Goal: Task Accomplishment & Management: Complete application form

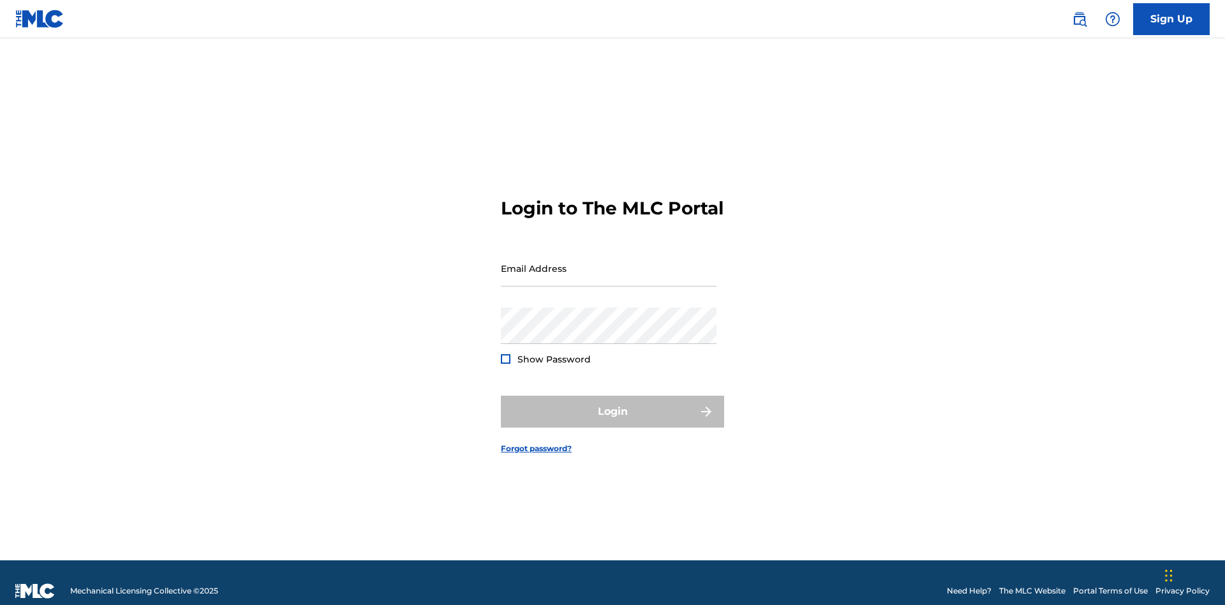
scroll to position [17, 0]
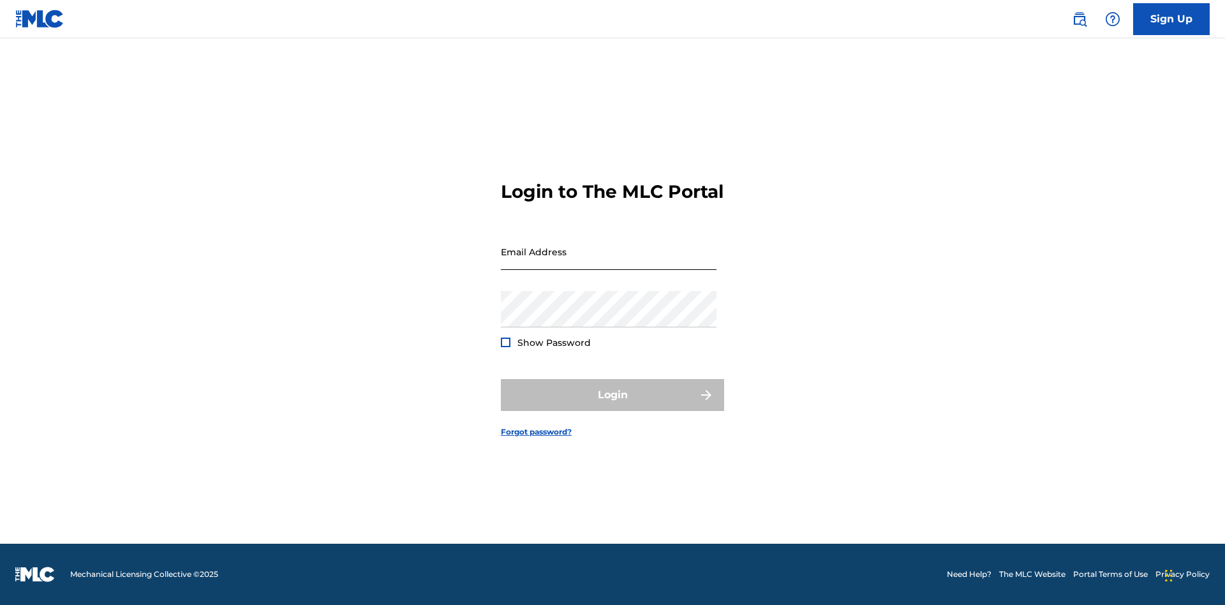
click at [608, 262] on input "Email Address" at bounding box center [609, 251] width 216 height 36
type input "[EMAIL_ADDRESS][DOMAIN_NAME]"
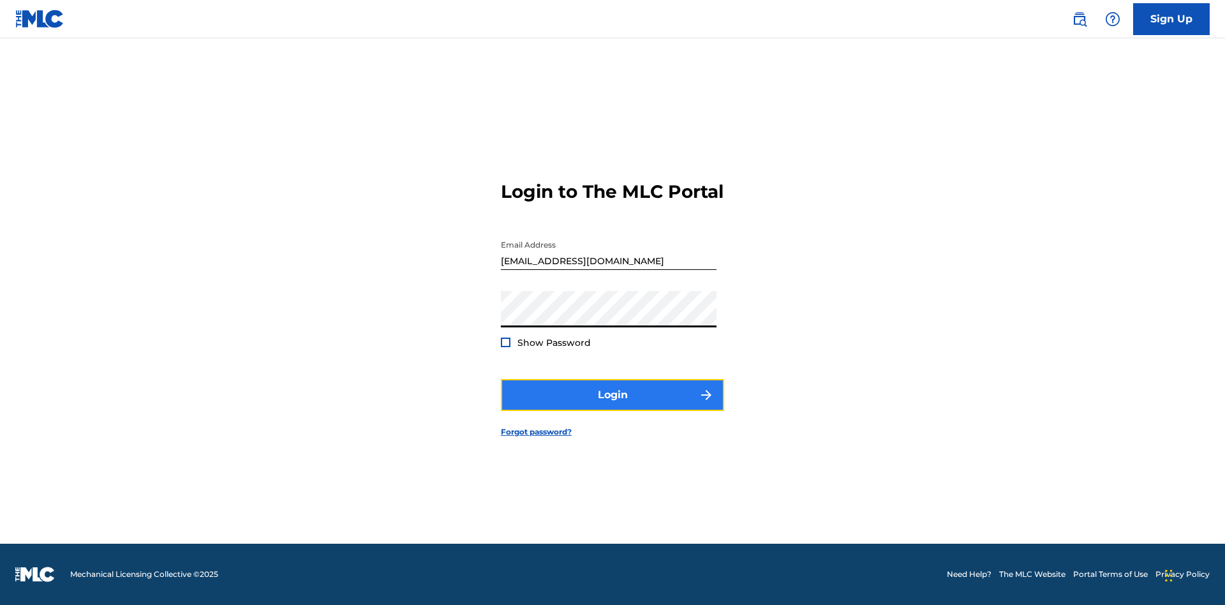
click at [612, 406] on button "Login" at bounding box center [612, 395] width 223 height 32
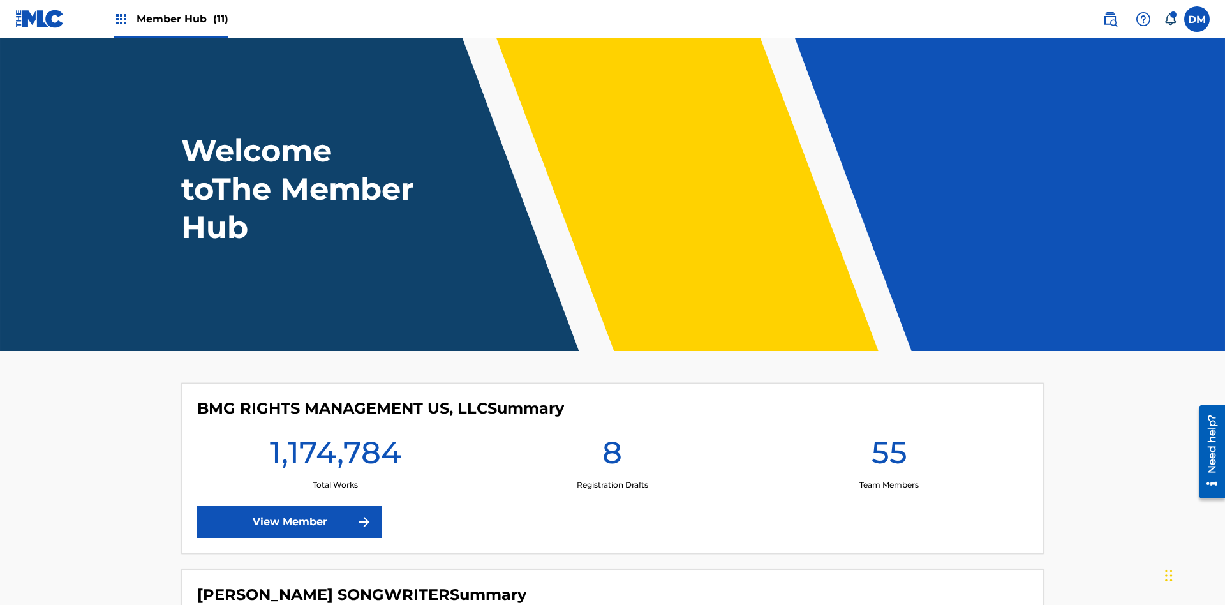
click at [182, 18] on span "Member Hub (11)" at bounding box center [182, 18] width 92 height 15
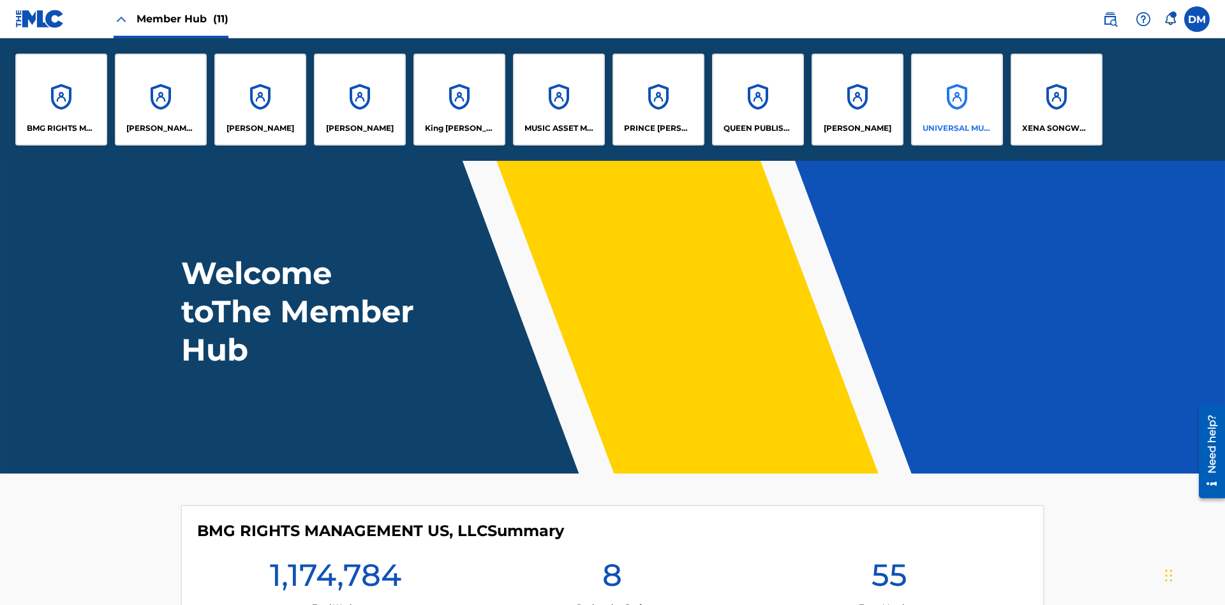
click at [956, 128] on p "UNIVERSAL MUSIC PUB GROUP" at bounding box center [957, 127] width 70 height 11
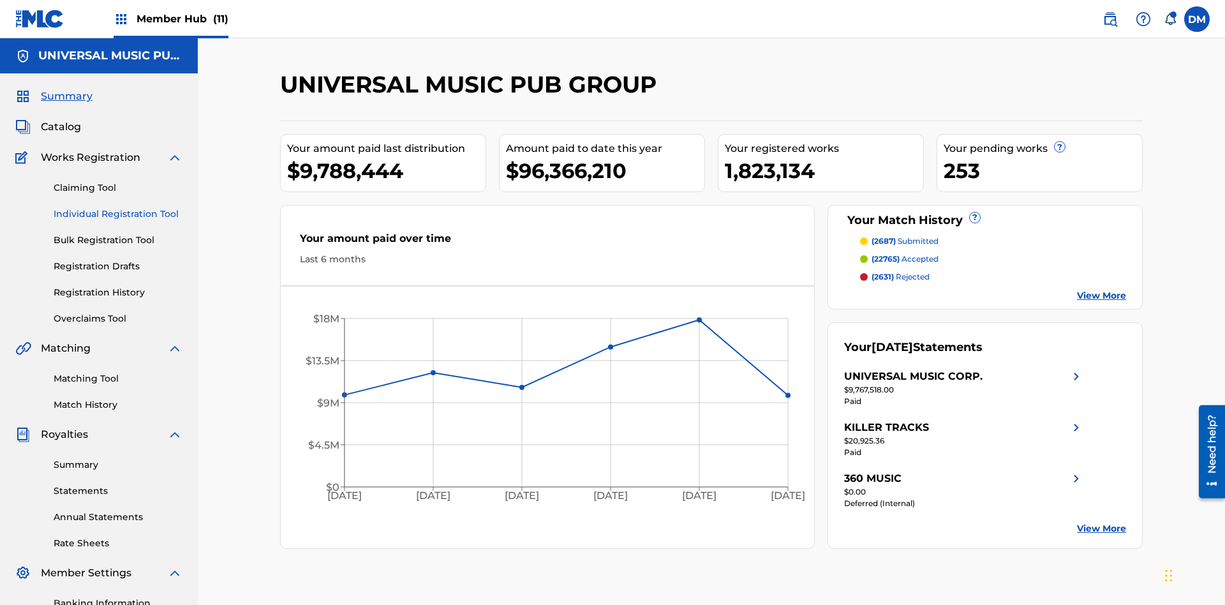
click at [118, 207] on link "Individual Registration Tool" at bounding box center [118, 213] width 129 height 13
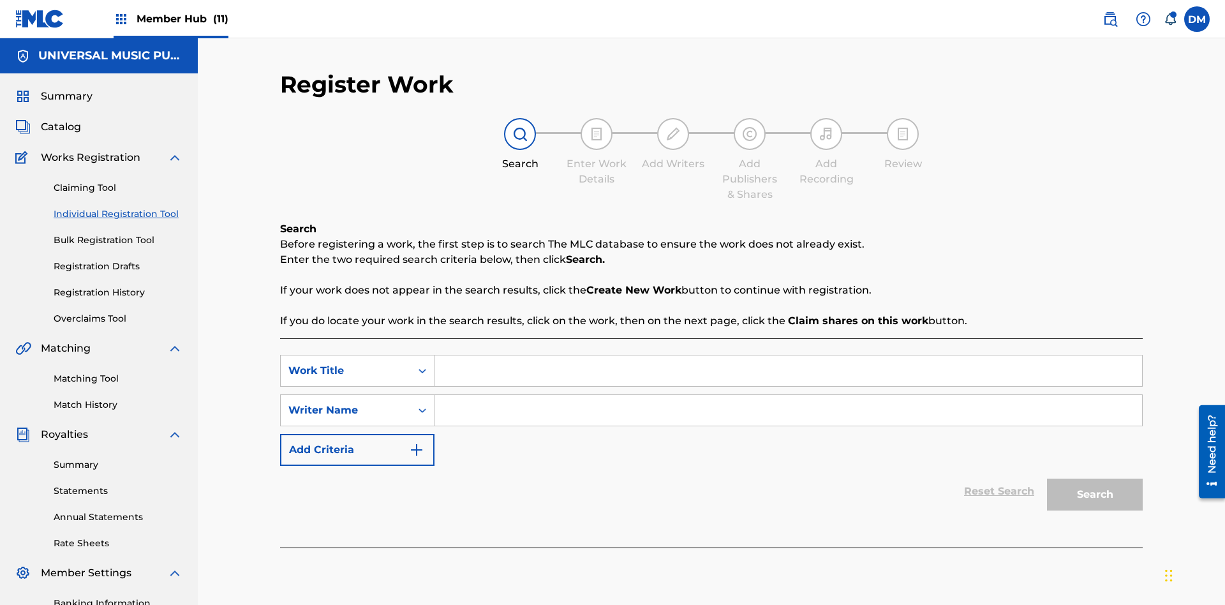
click at [788, 355] on input "Search Form" at bounding box center [787, 370] width 707 height 31
type input "Draft Saved At Work Details Page"
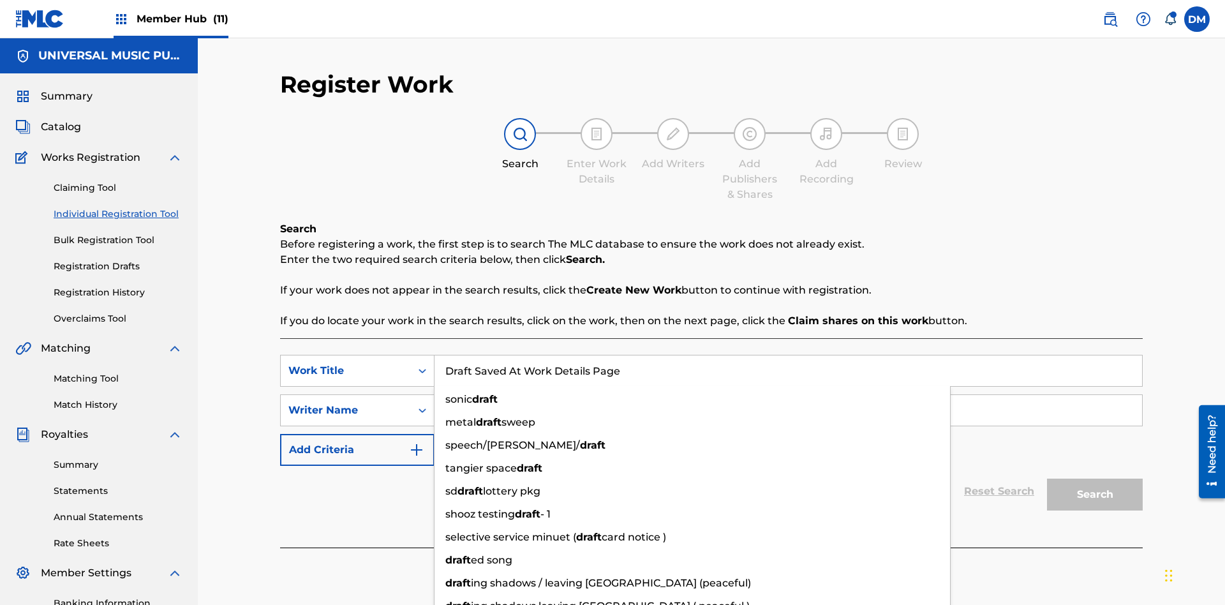
click at [788, 395] on input "Search Form" at bounding box center [787, 410] width 707 height 31
click at [1094, 478] on button "Search" at bounding box center [1095, 494] width 96 height 32
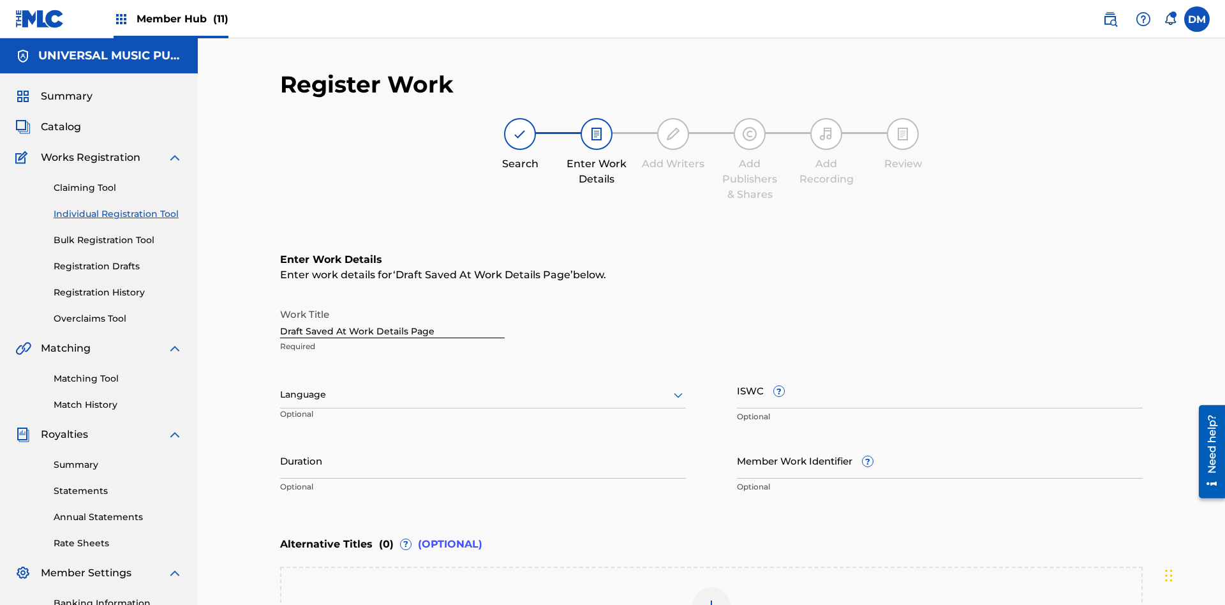
click at [483, 442] on input "Duration" at bounding box center [483, 460] width 406 height 36
click at [483, 442] on input "0" at bounding box center [483, 460] width 406 height 36
type input "00:00"
click at [678, 387] on icon at bounding box center [677, 394] width 15 height 15
click at [939, 442] on input "Member Work Identifier ?" at bounding box center [940, 460] width 406 height 36
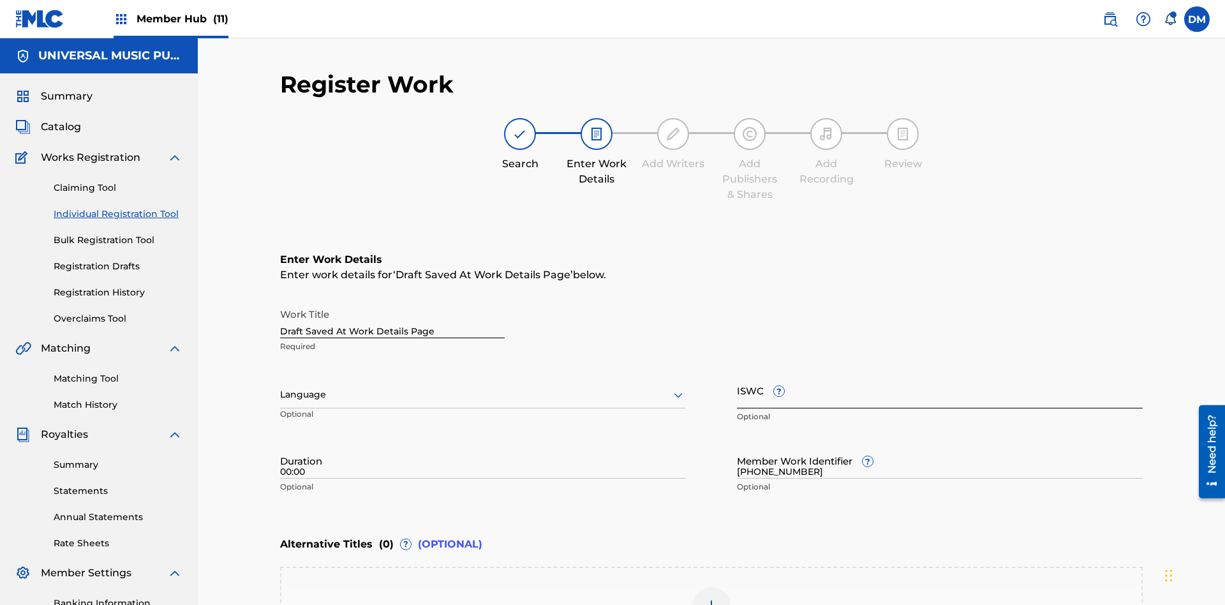
type input "[PHONE_NUMBER]"
click at [939, 372] on input "ISWC ?" at bounding box center [940, 390] width 406 height 36
type input "T-123.456.789-4"
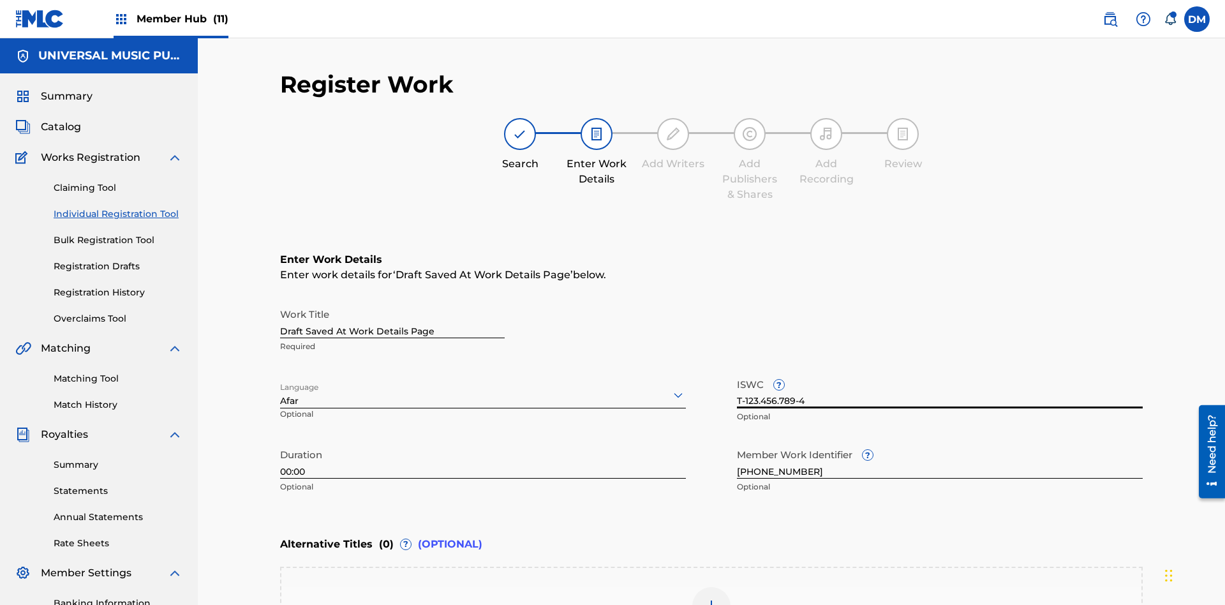
click at [711, 598] on img at bounding box center [710, 605] width 15 height 15
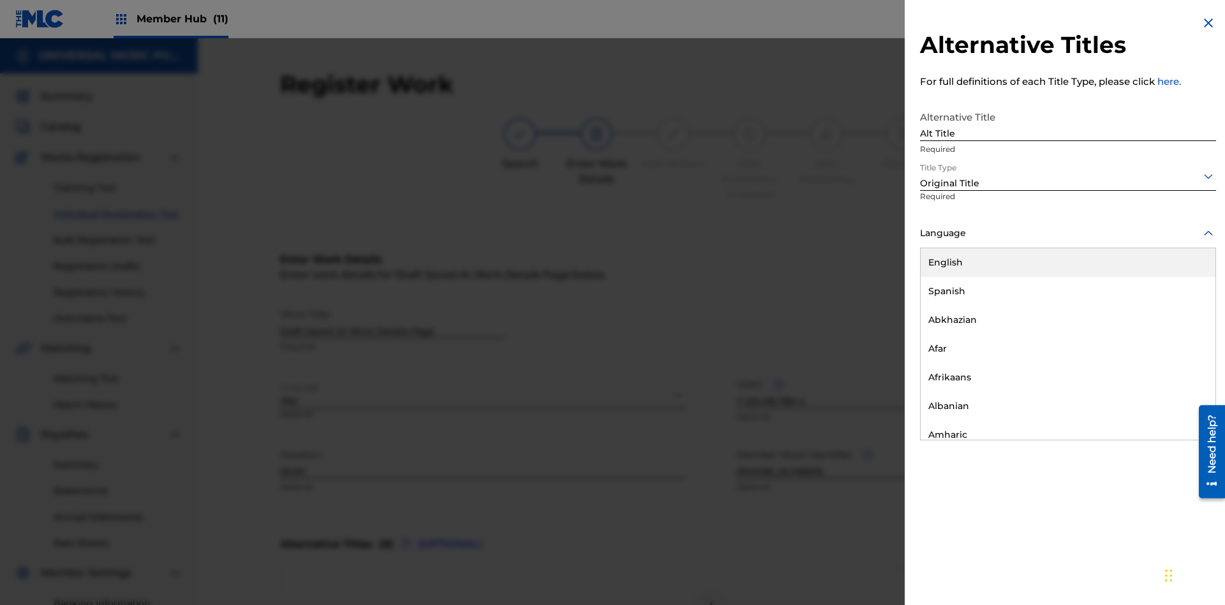
click at [1177, 307] on button "Add Title" at bounding box center [1177, 308] width 77 height 32
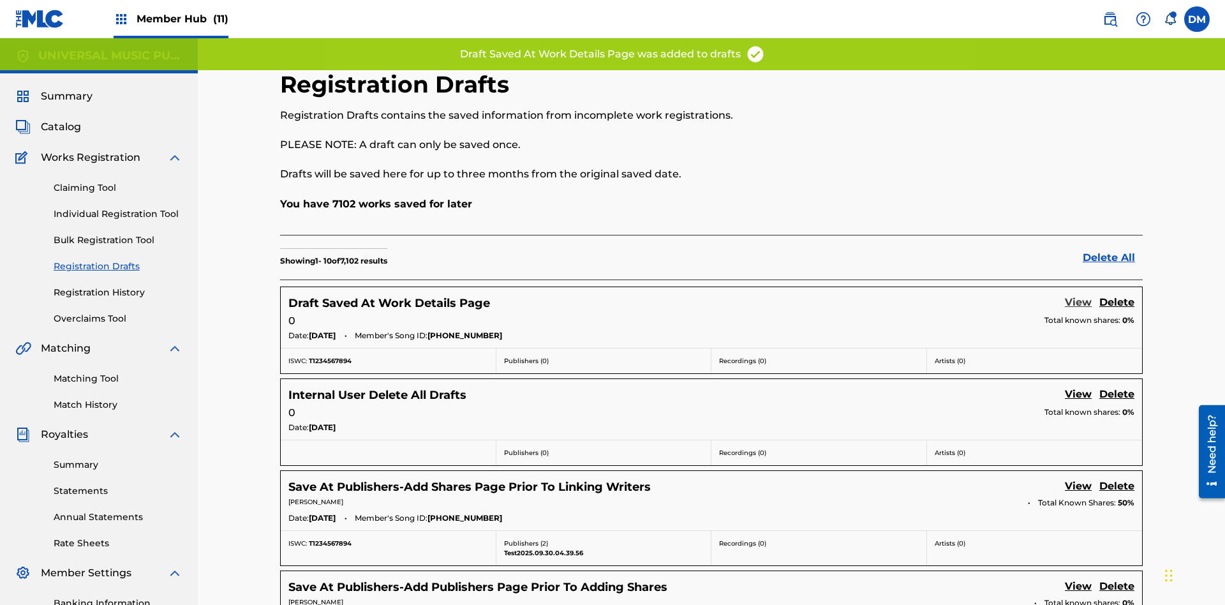
click at [1078, 295] on link "View" at bounding box center [1077, 303] width 27 height 17
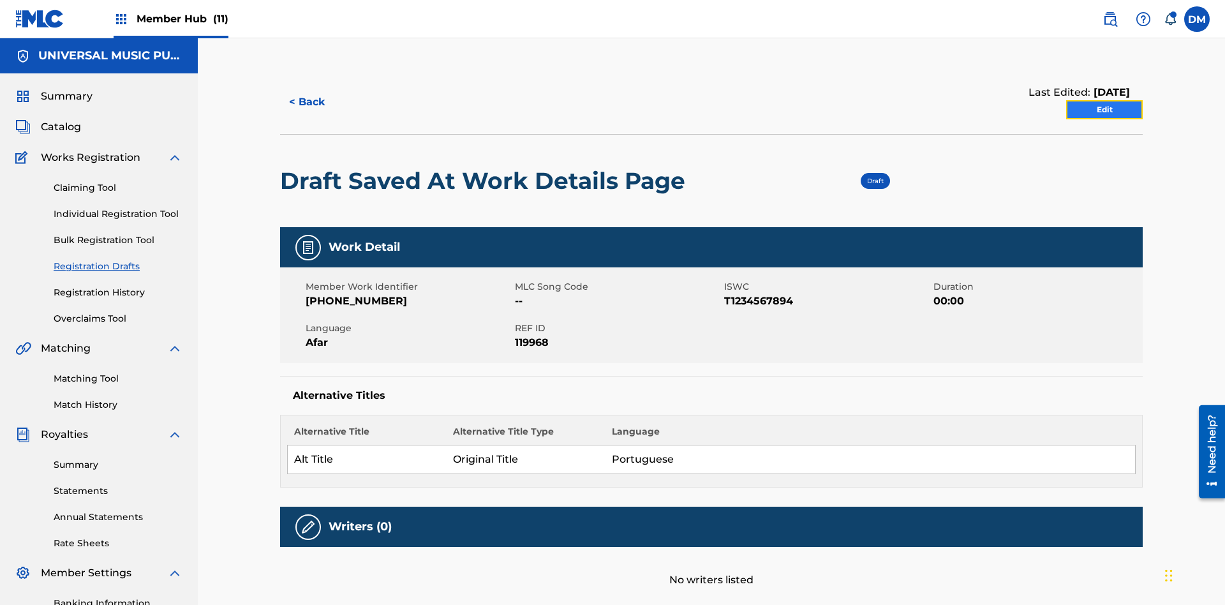
click at [1104, 100] on link "Edit" at bounding box center [1104, 109] width 77 height 19
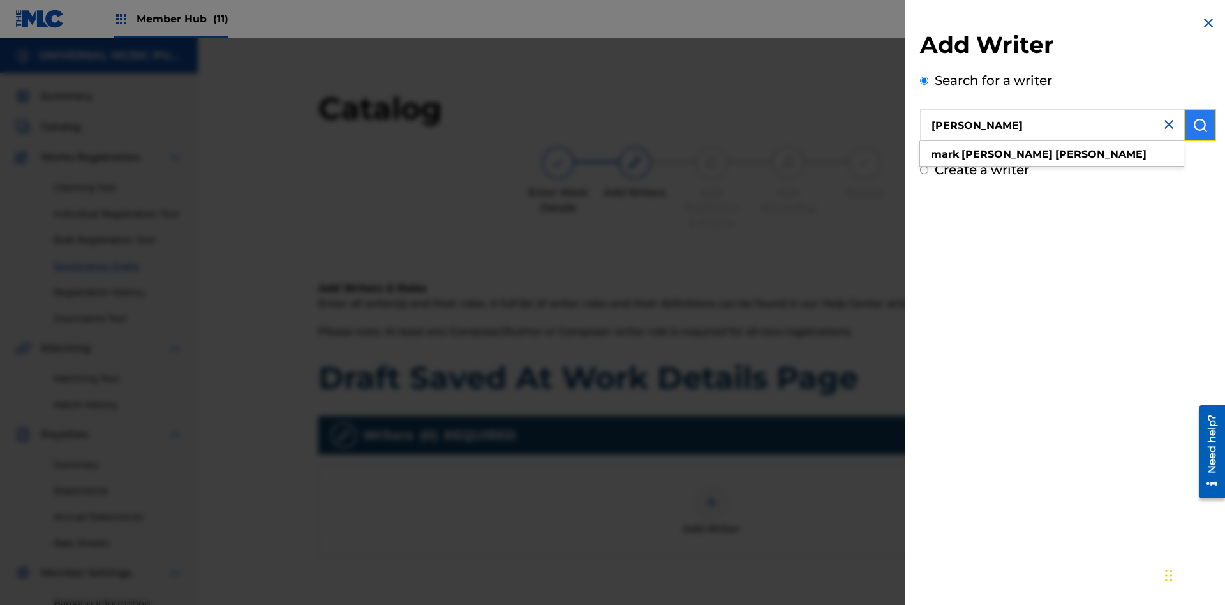
click at [1200, 125] on img "submit" at bounding box center [1199, 124] width 15 height 15
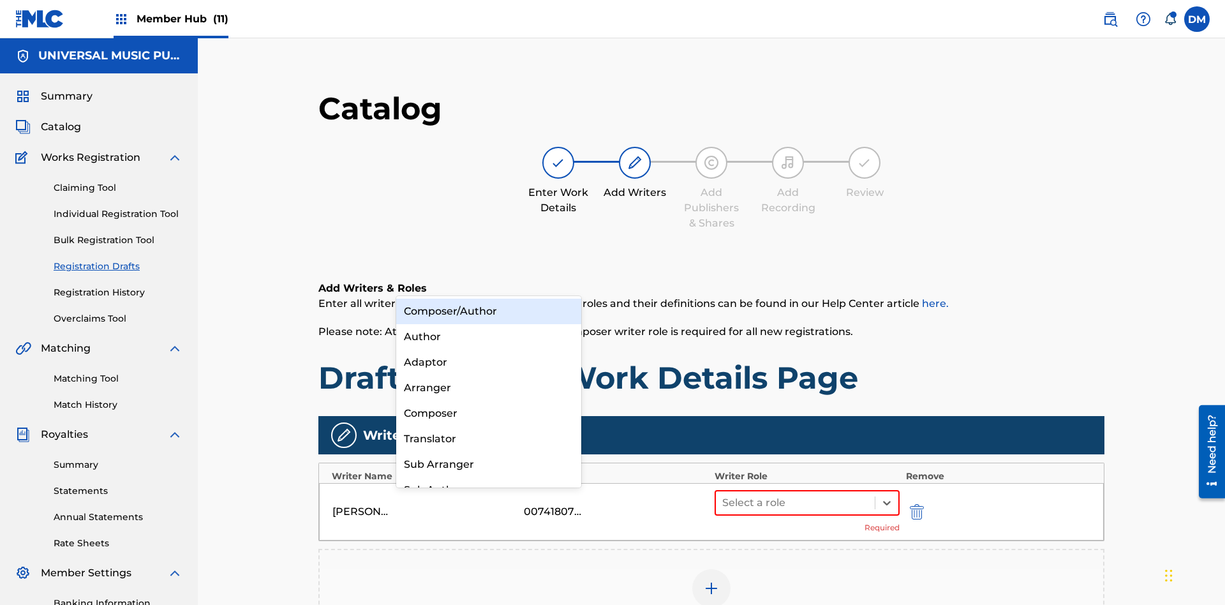
click at [488, 413] on div "Composer" at bounding box center [488, 414] width 185 height 26
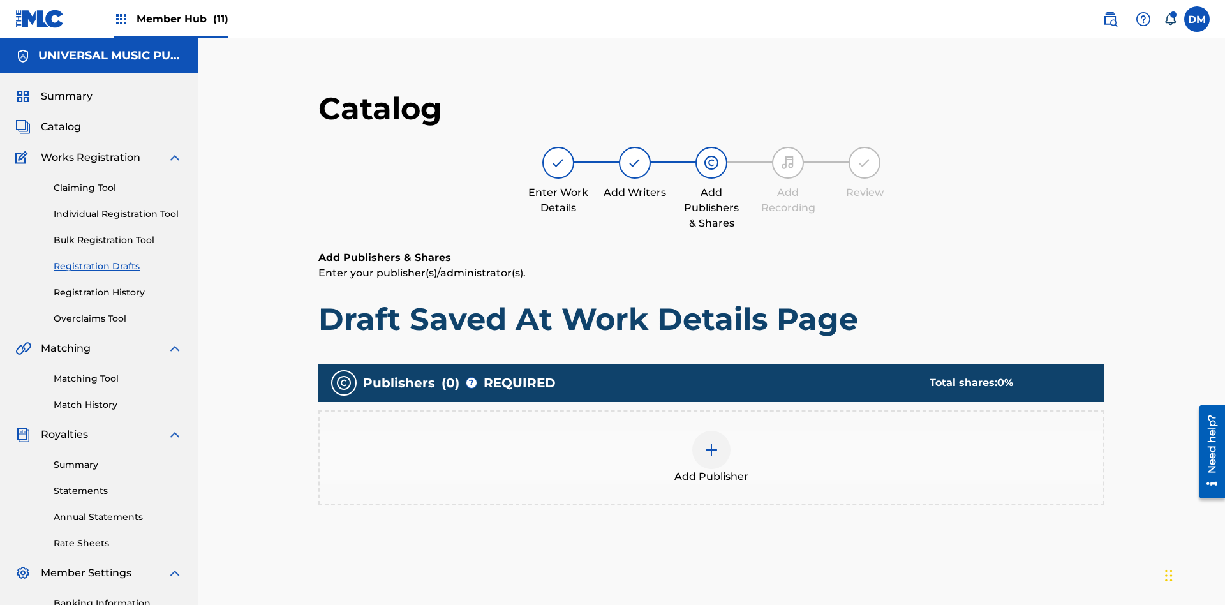
click at [703, 442] on img at bounding box center [710, 449] width 15 height 15
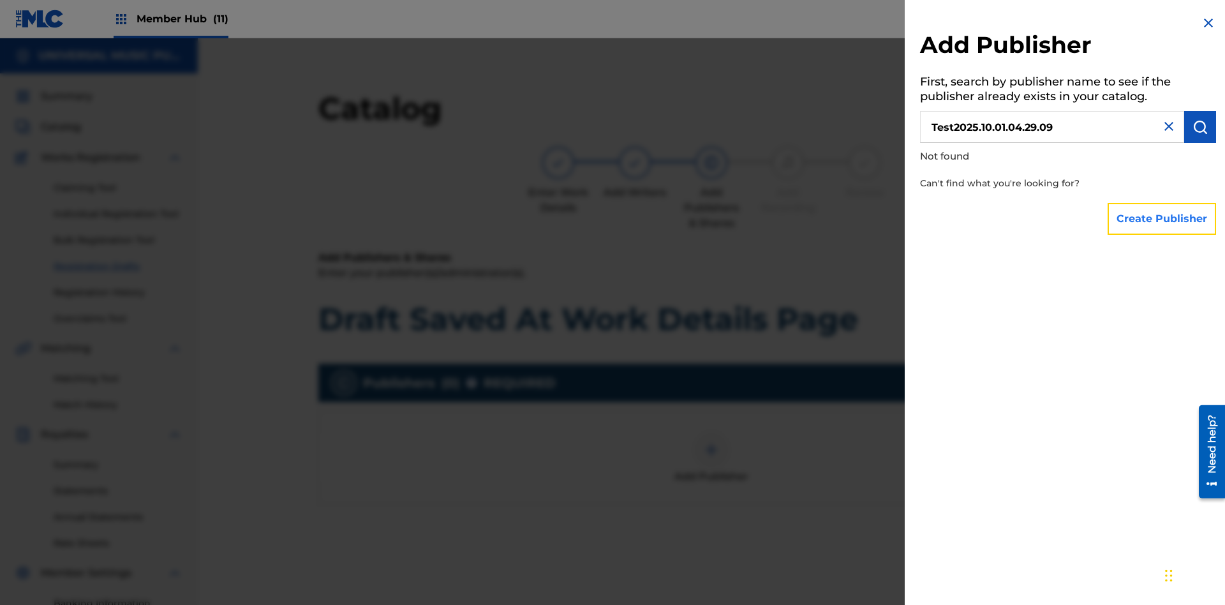
click at [1162, 218] on button "Create Publisher" at bounding box center [1161, 219] width 108 height 32
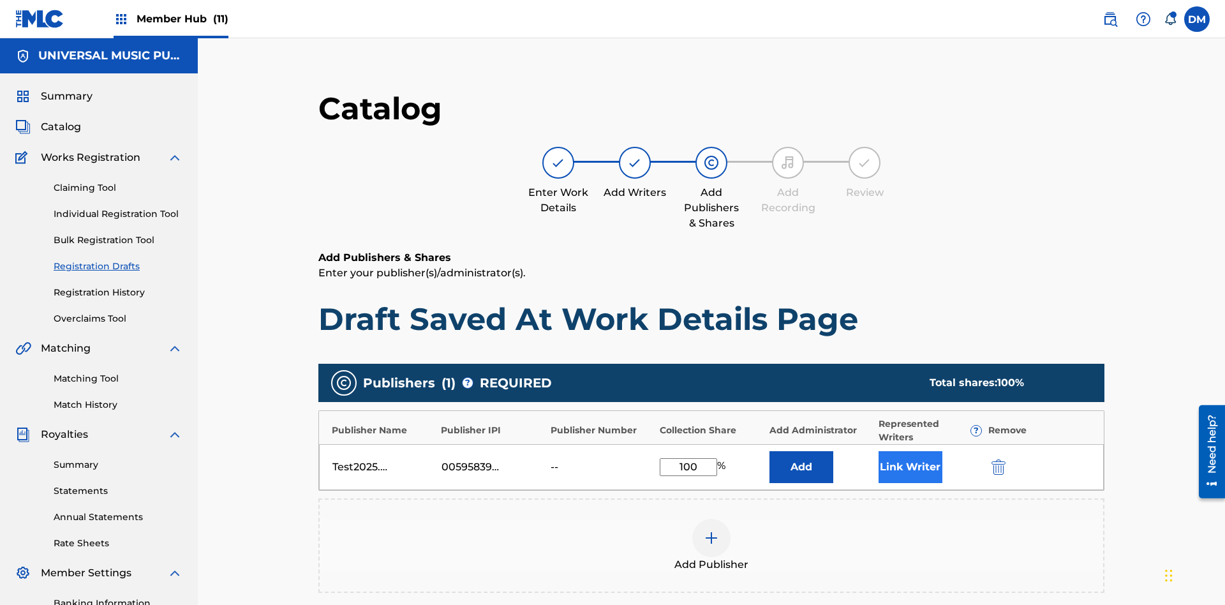
type input "100"
click at [878, 451] on button "Link Writer" at bounding box center [910, 467] width 64 height 32
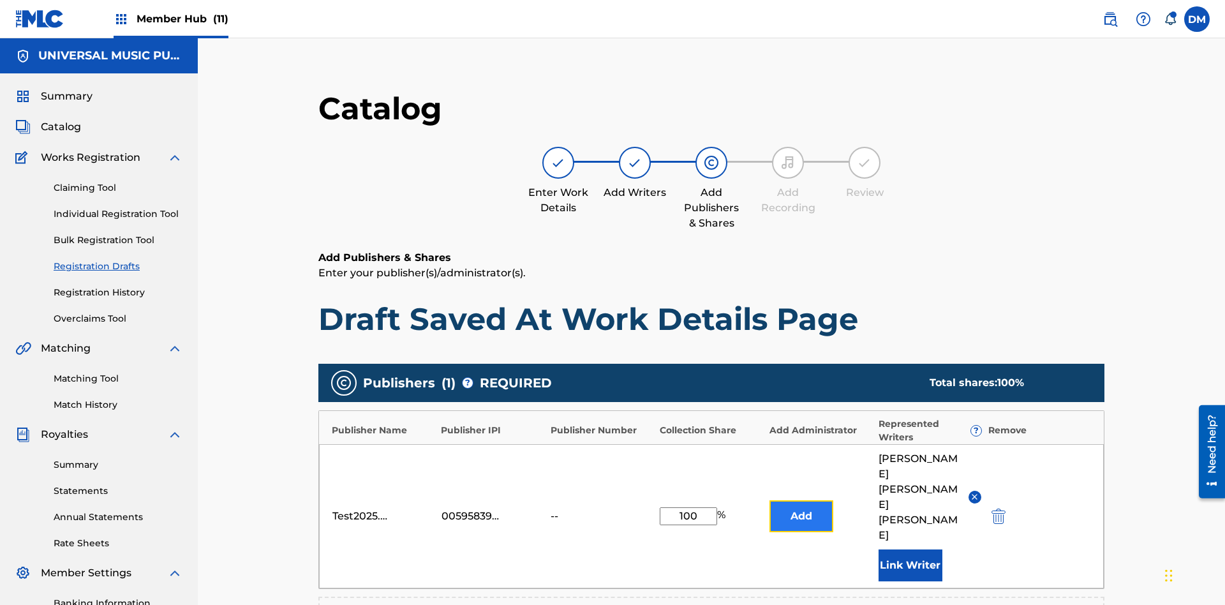
click at [769, 500] on button "Add" at bounding box center [801, 516] width 64 height 32
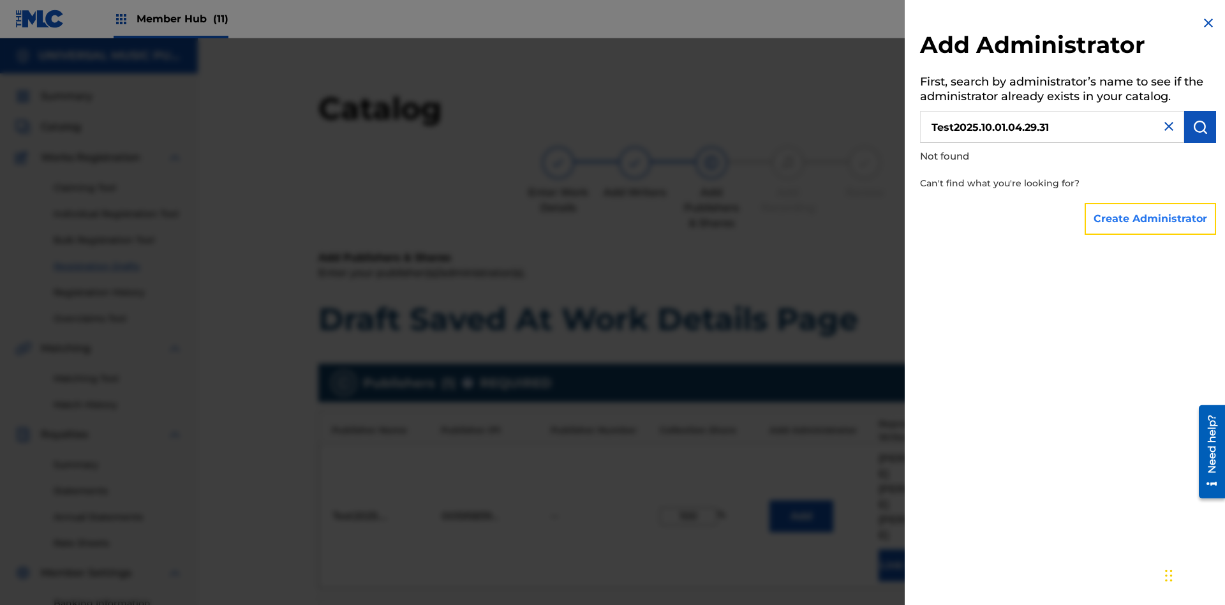
click at [1151, 218] on button "Create Administrator" at bounding box center [1149, 219] width 131 height 32
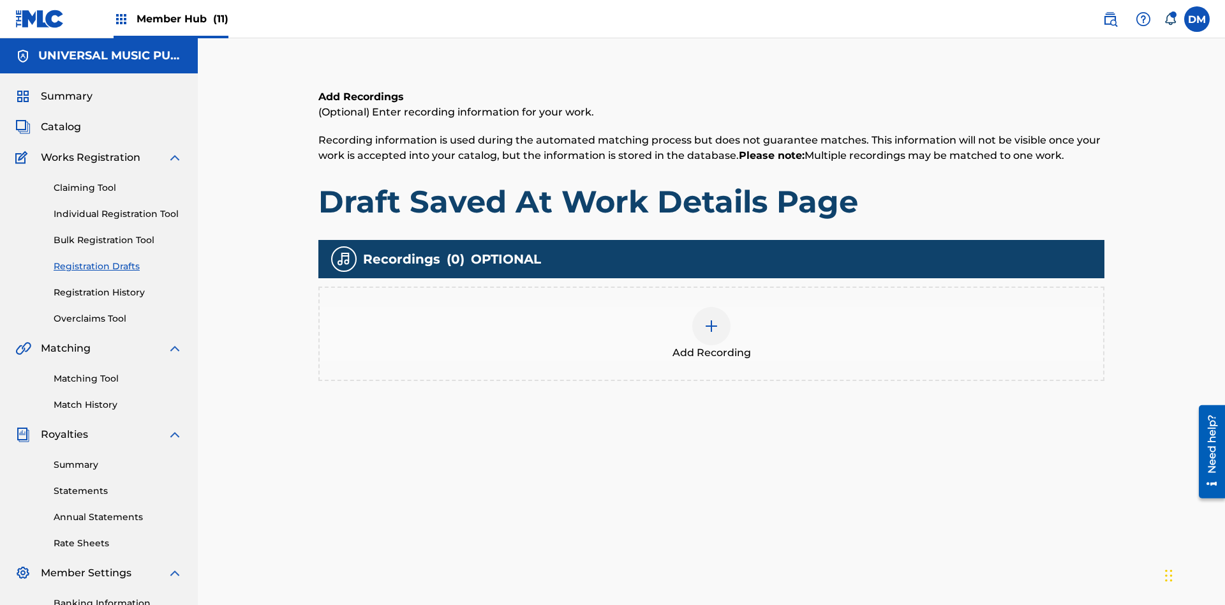
click at [703, 318] on img at bounding box center [710, 325] width 15 height 15
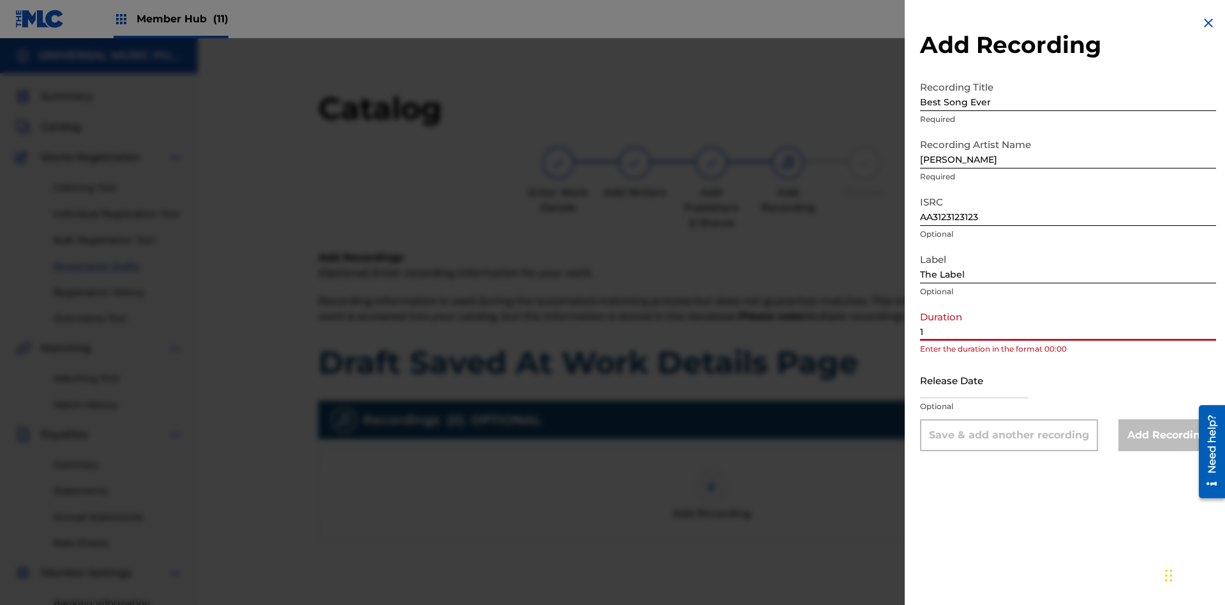
click at [1068, 322] on input "1" at bounding box center [1068, 322] width 296 height 36
click at [984, 381] on input "text" at bounding box center [974, 380] width 108 height 36
click at [1166, 435] on input "Add Recording" at bounding box center [1167, 435] width 98 height 32
